Goal: Task Accomplishment & Management: Use online tool/utility

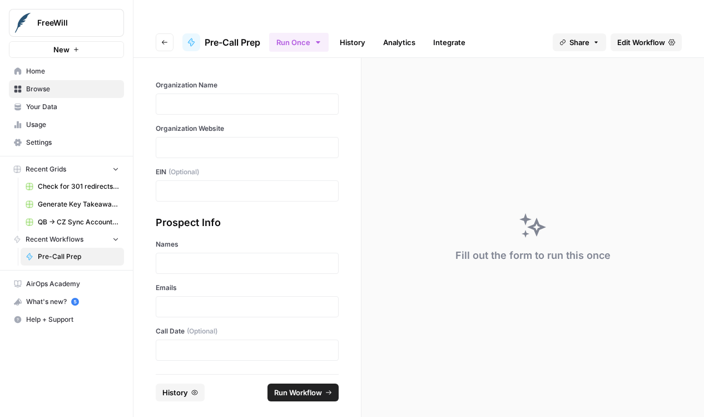
click at [269, 126] on div "Organization Website" at bounding box center [247, 140] width 183 height 34
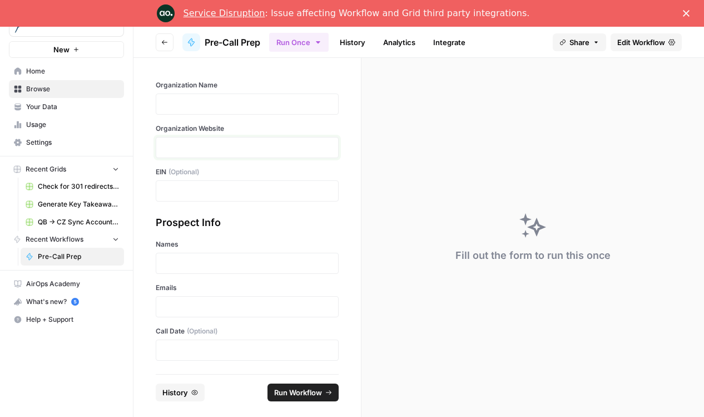
click at [260, 142] on p at bounding box center [247, 147] width 169 height 11
click at [256, 114] on div at bounding box center [247, 103] width 183 height 21
click at [256, 106] on p at bounding box center [247, 103] width 169 height 11
click at [225, 275] on div "Prospect Info Names Emails Call Date (Optional)" at bounding box center [247, 288] width 183 height 146
click at [228, 268] on p at bounding box center [247, 263] width 169 height 11
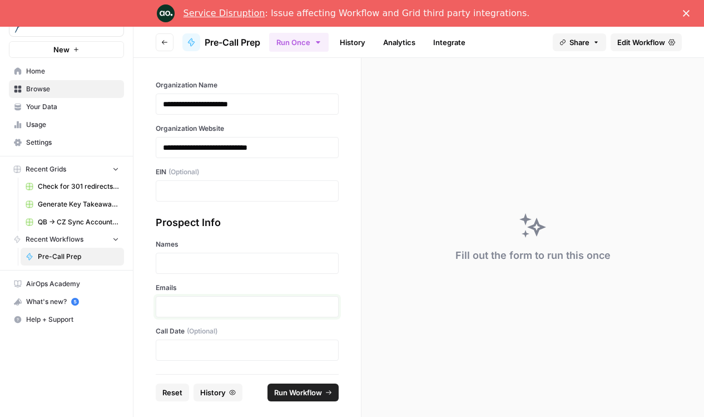
click at [213, 305] on p at bounding box center [247, 306] width 169 height 11
click at [203, 255] on div at bounding box center [247, 263] width 183 height 21
click at [201, 264] on p at bounding box center [247, 263] width 169 height 11
click at [308, 388] on span "Run Workflow" at bounding box center [298, 392] width 48 height 11
